Goal: Check status: Check status

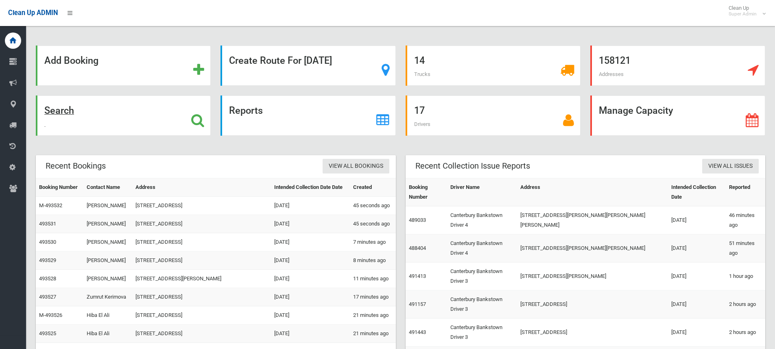
drag, startPoint x: 107, startPoint y: 146, endPoint x: 101, endPoint y: 129, distance: 18.4
click at [107, 146] on div "Add Booking Create Route For Tomorrow 14 Trucks 158121 Addresses Search Reports…" at bounding box center [400, 276] width 729 height 461
drag, startPoint x: 77, startPoint y: 110, endPoint x: 72, endPoint y: 110, distance: 4.9
click at [76, 110] on div "Search" at bounding box center [123, 116] width 175 height 40
click at [61, 110] on strong "Search" at bounding box center [59, 110] width 30 height 11
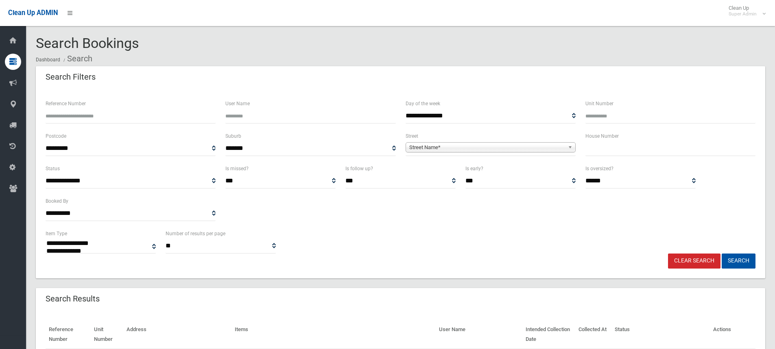
select select
click at [114, 116] on input "Reference Number" at bounding box center [131, 116] width 170 height 15
type input "******"
click at [721, 254] on button "Search" at bounding box center [738, 261] width 34 height 15
select select
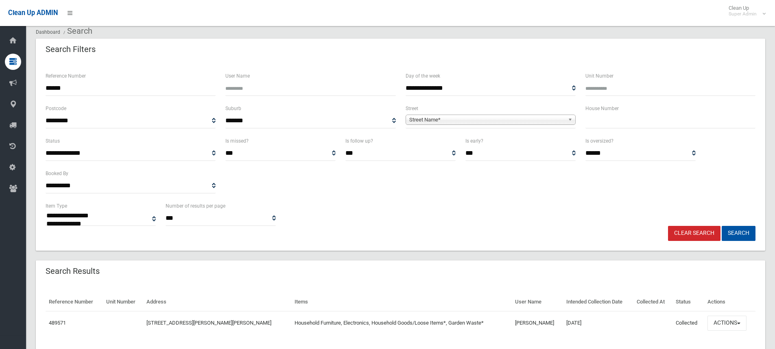
scroll to position [52, 0]
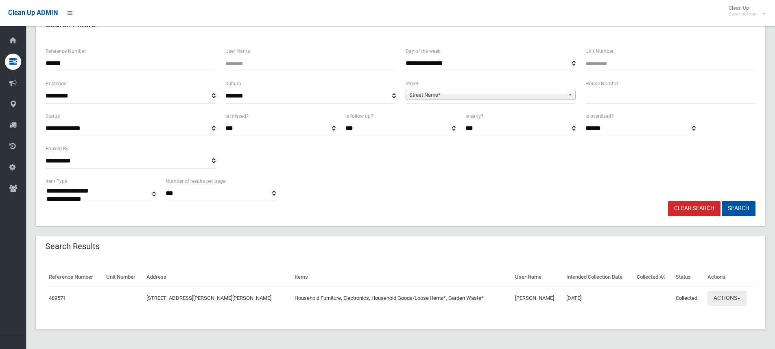
click at [730, 297] on button "Actions" at bounding box center [726, 298] width 39 height 15
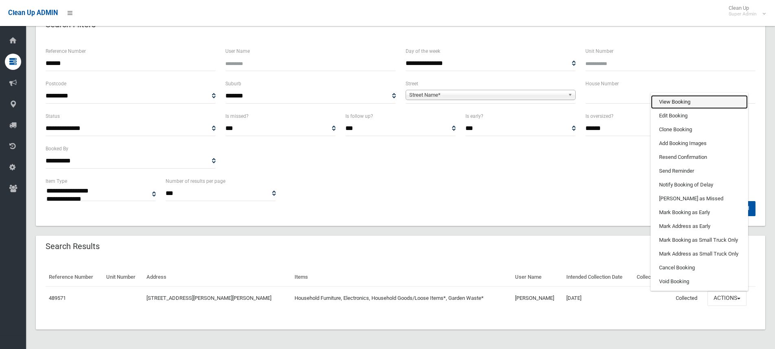
click at [676, 99] on link "View Booking" at bounding box center [699, 102] width 97 height 14
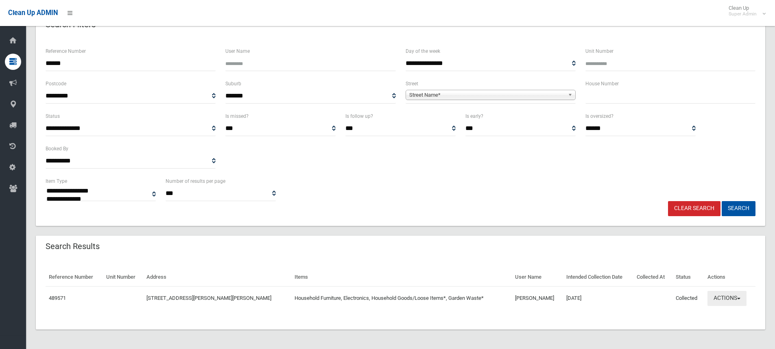
click at [729, 299] on button "Actions" at bounding box center [726, 298] width 39 height 15
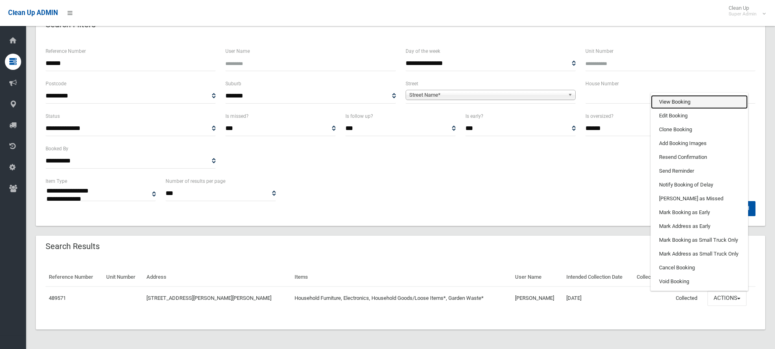
click at [675, 102] on link "View Booking" at bounding box center [699, 102] width 97 height 14
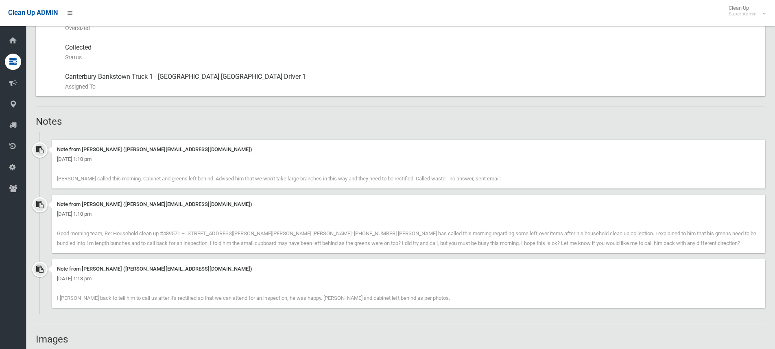
scroll to position [488, 0]
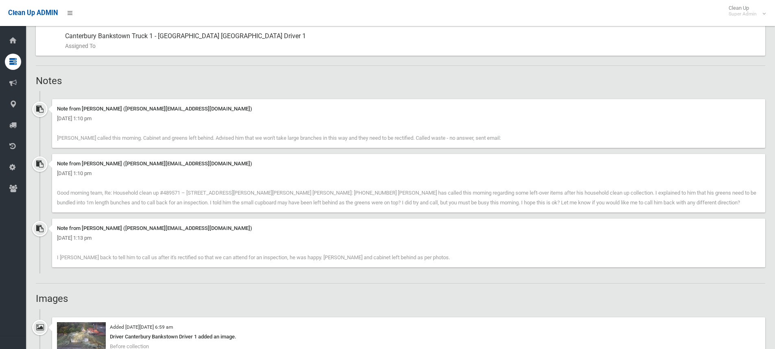
click at [460, 136] on span "[PERSON_NAME] called this morning. Cabinet and greens left behind. Advised him …" at bounding box center [279, 138] width 444 height 6
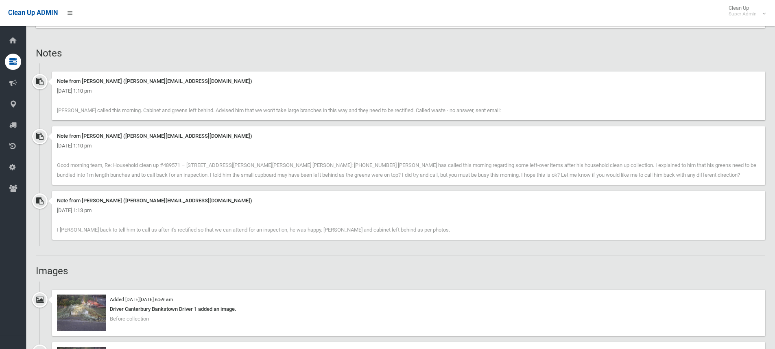
scroll to position [529, 0]
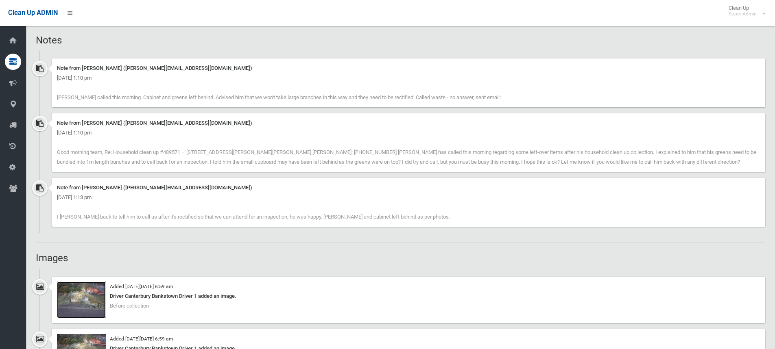
click at [102, 297] on img at bounding box center [81, 300] width 49 height 37
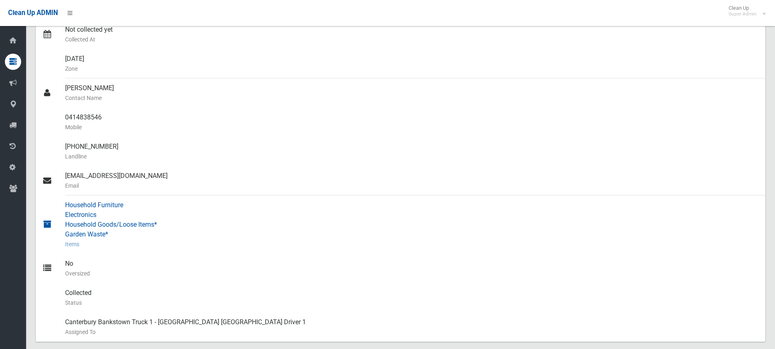
scroll to position [366, 0]
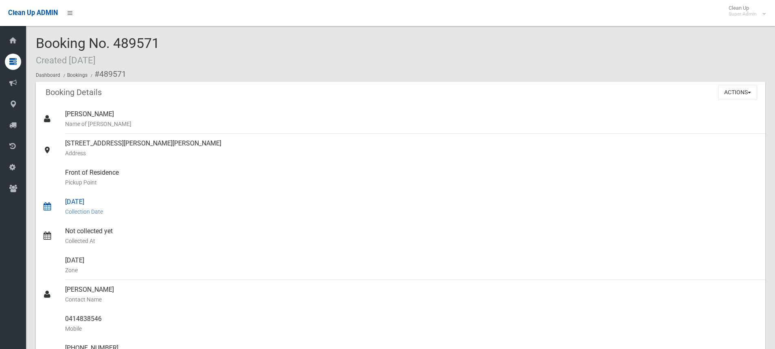
click at [751, 203] on div "[DATE] Collection Date" at bounding box center [411, 206] width 693 height 29
click at [329, 231] on div "Not collected yet Collected At" at bounding box center [411, 236] width 693 height 29
